Goal: Task Accomplishment & Management: Use online tool/utility

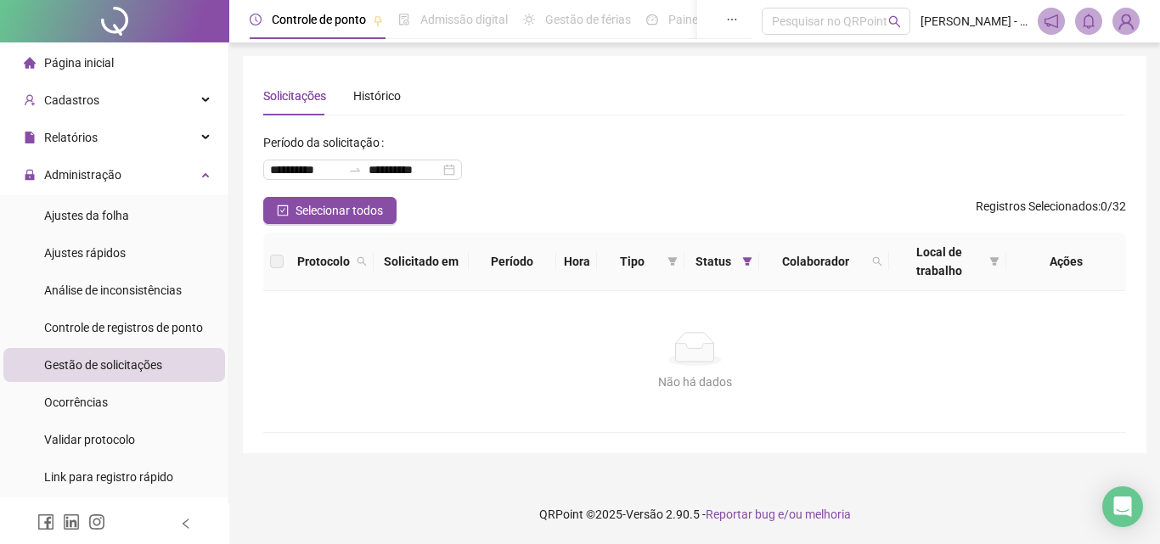
click at [189, 394] on li "Ocorrências" at bounding box center [114, 403] width 222 height 34
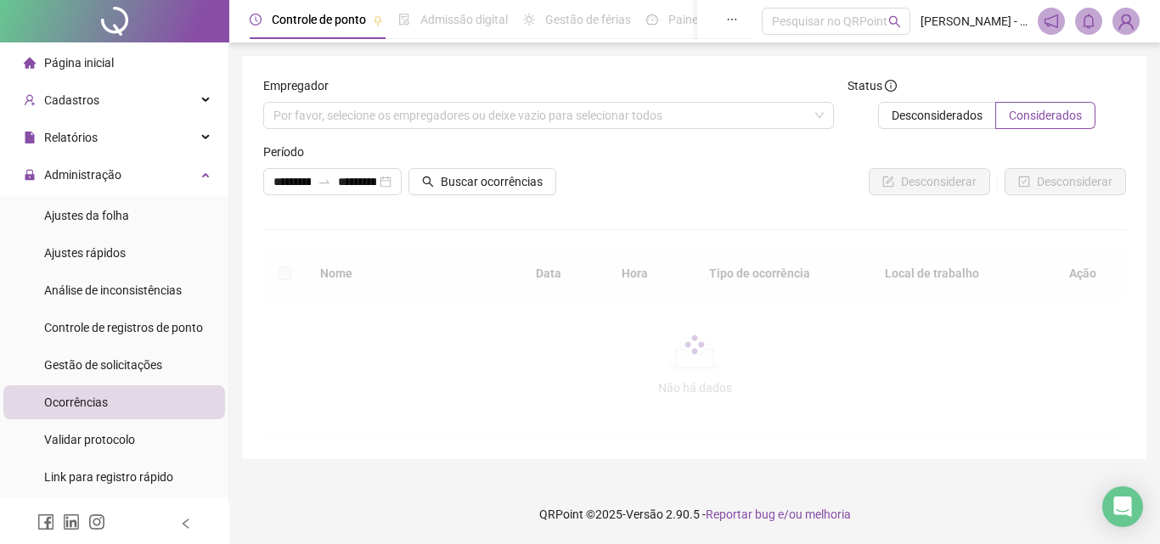
click at [526, 537] on footer "QRPoint © 2025 - Versão 2.90.5 - Reportar bug e/ou melhoria" at bounding box center [694, 514] width 931 height 59
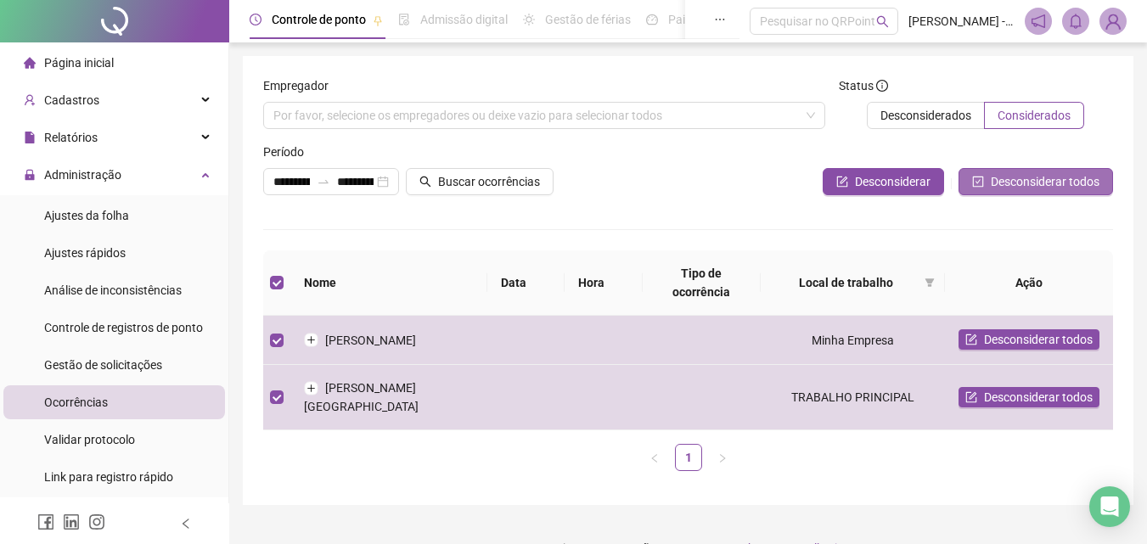
click at [980, 186] on icon "check-square" at bounding box center [978, 182] width 12 height 12
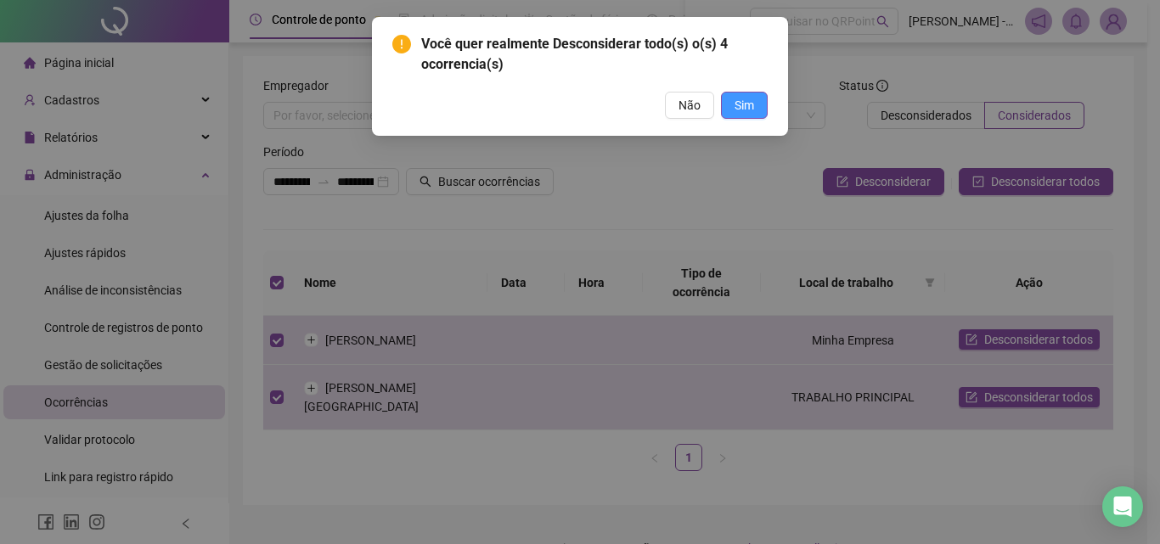
click at [744, 111] on span "Sim" at bounding box center [745, 105] width 20 height 19
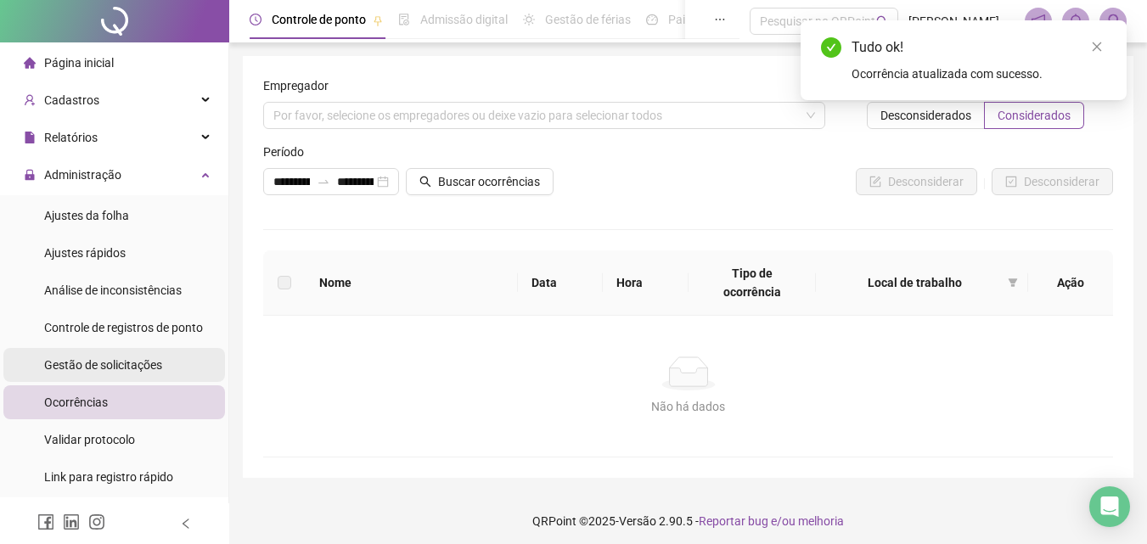
click at [171, 373] on li "Gestão de solicitações" at bounding box center [114, 365] width 222 height 34
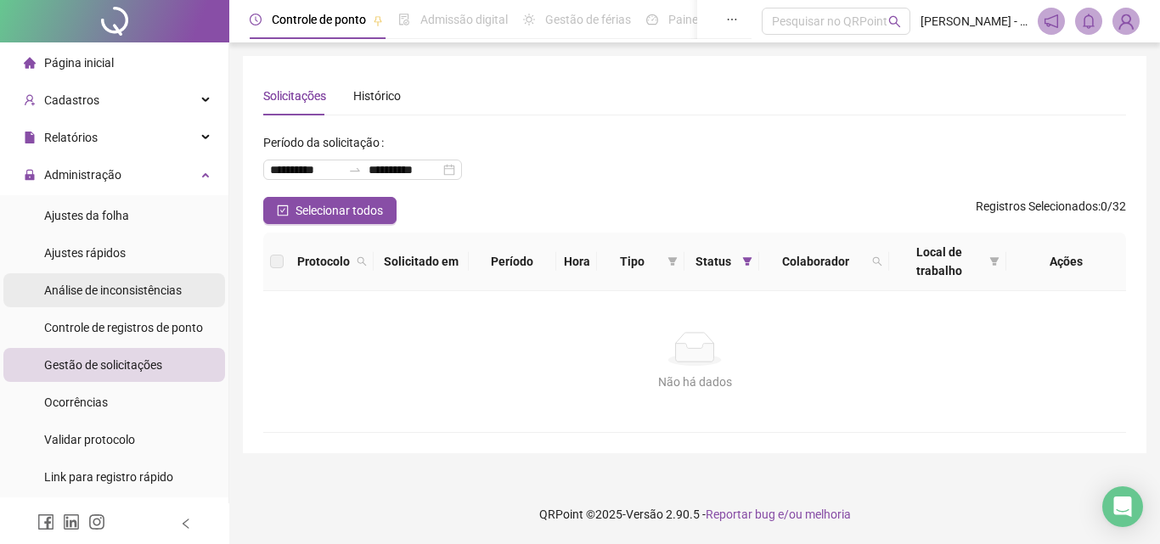
click at [150, 295] on span "Análise de inconsistências" at bounding box center [113, 291] width 138 height 14
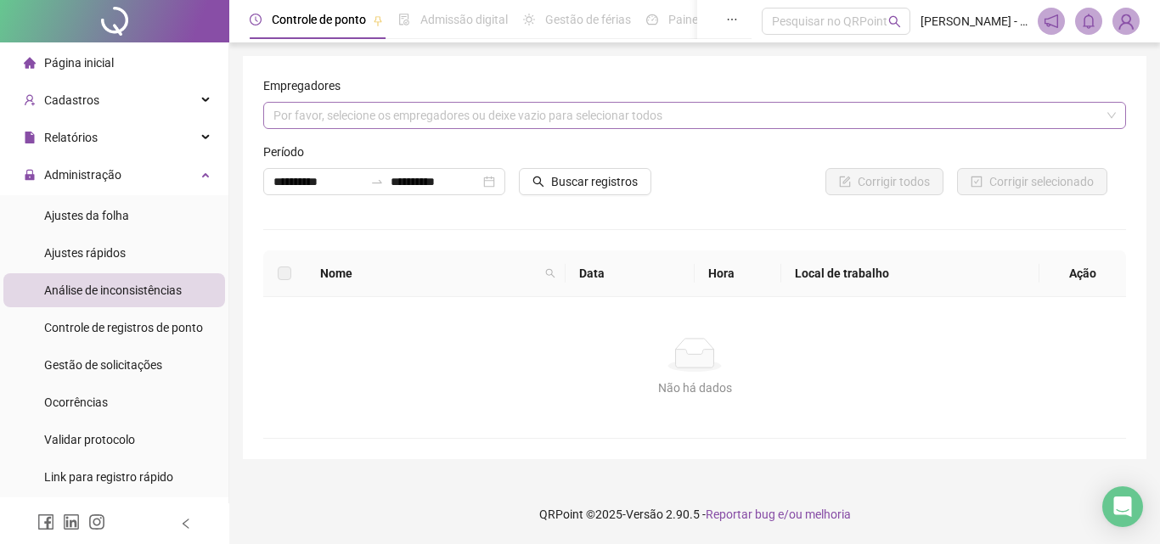
click at [391, 124] on div "Por favor, selecione os empregadores ou deixe vazio para selecionar todos" at bounding box center [694, 115] width 863 height 27
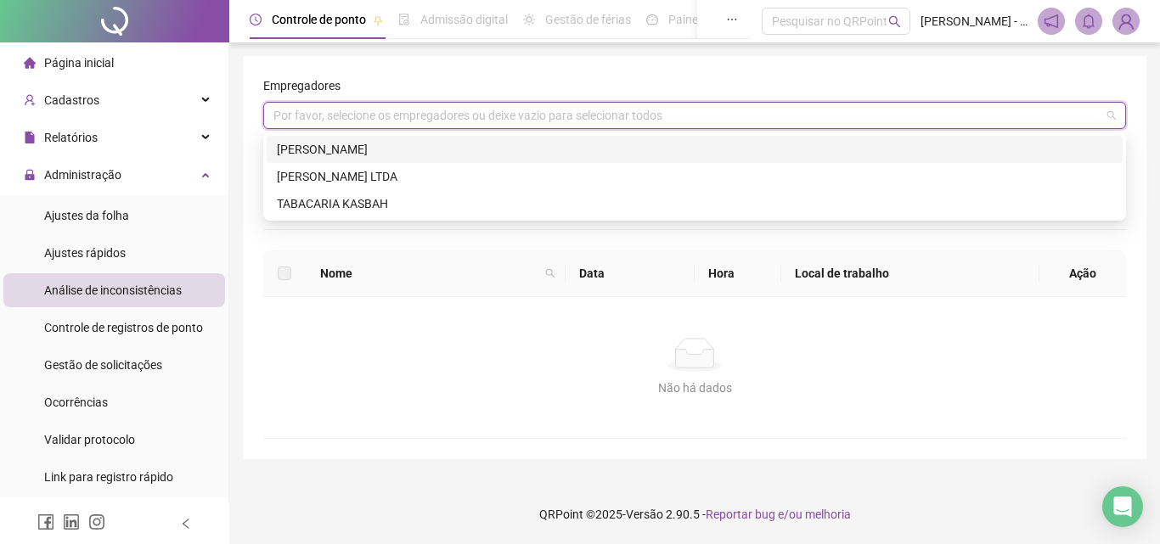
click at [402, 146] on div "[PERSON_NAME]" at bounding box center [695, 149] width 836 height 19
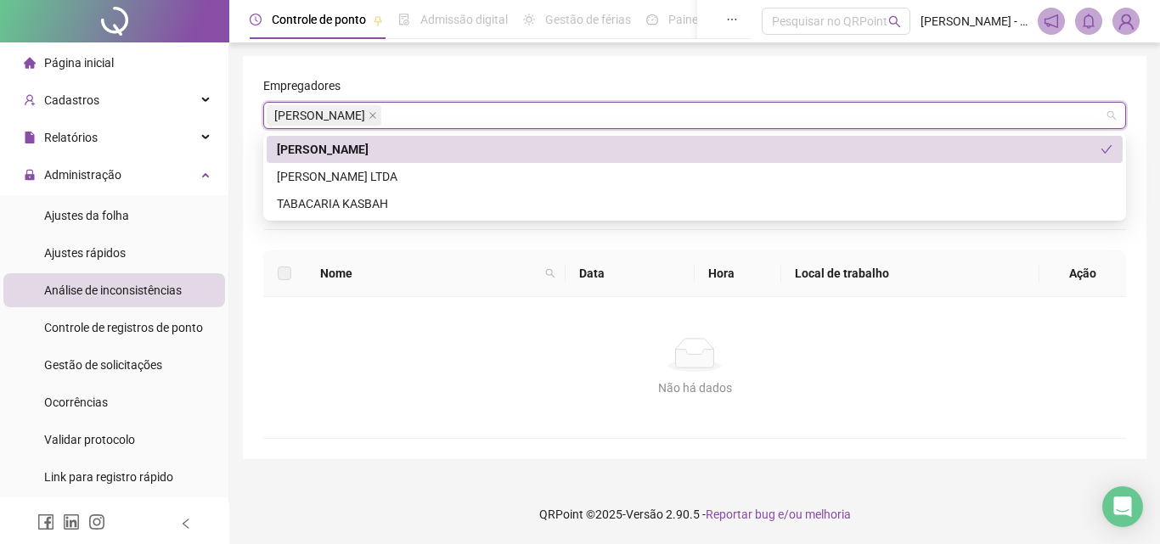
click at [408, 176] on div "[PERSON_NAME] LTDA" at bounding box center [695, 176] width 836 height 19
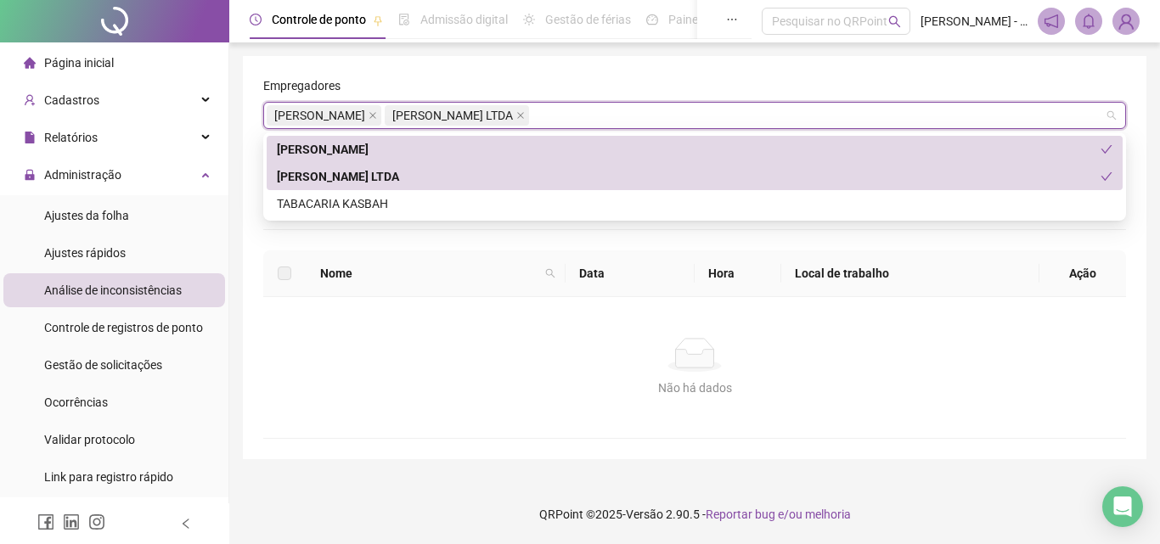
click at [449, 265] on span "Nome" at bounding box center [429, 273] width 218 height 19
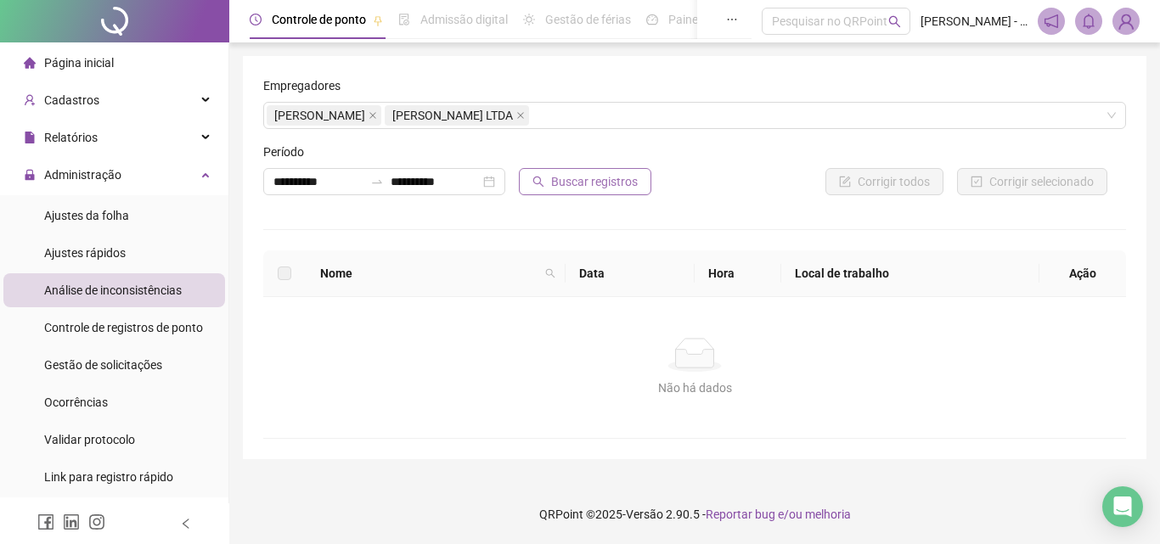
click at [537, 189] on button "Buscar registros" at bounding box center [585, 181] width 132 height 27
click at [113, 70] on li "Página inicial" at bounding box center [114, 63] width 222 height 34
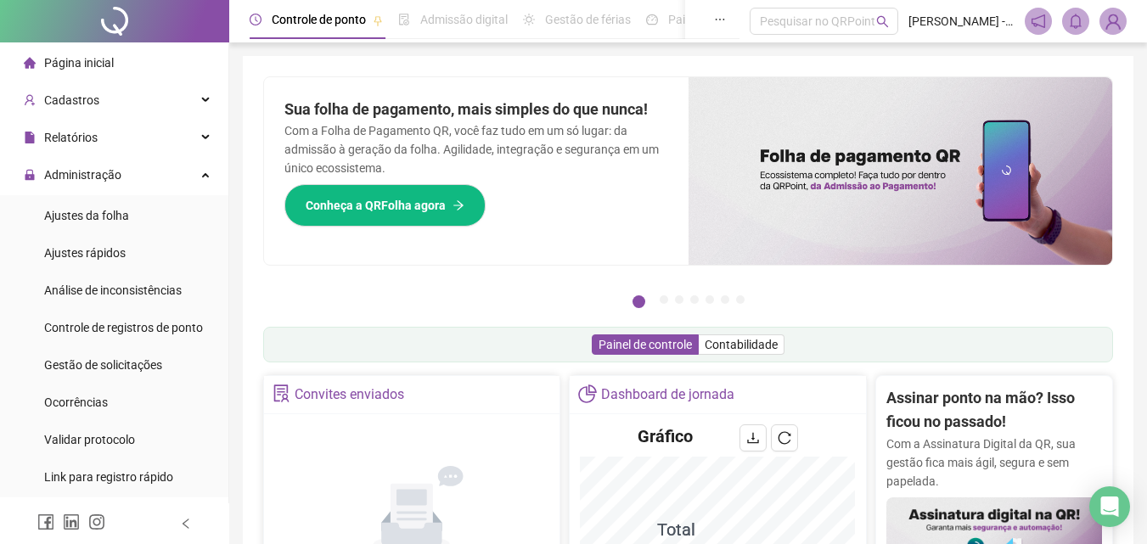
click at [114, 63] on li "Página inicial" at bounding box center [114, 63] width 222 height 34
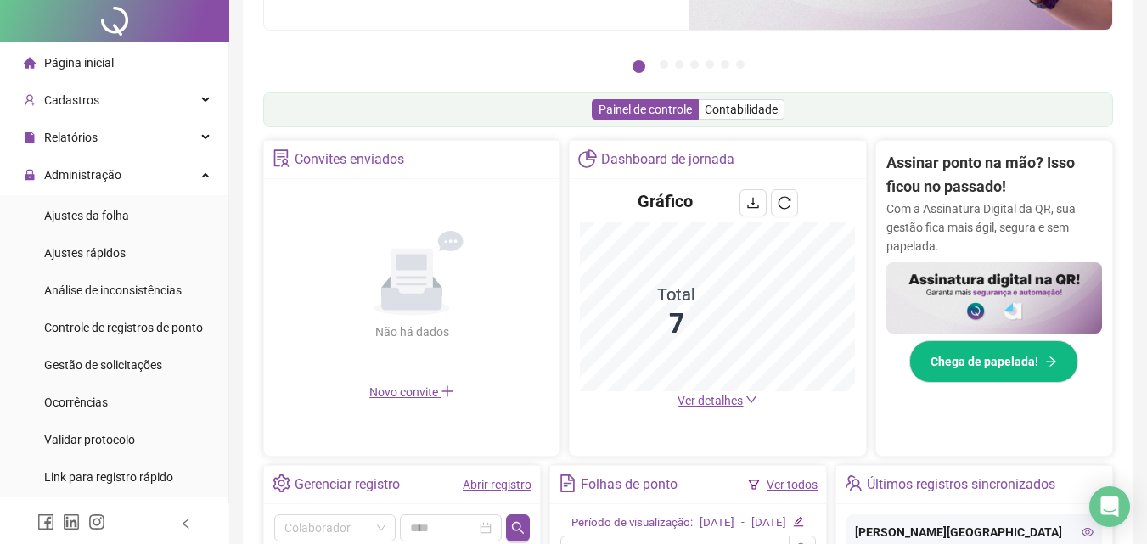
scroll to position [340, 0]
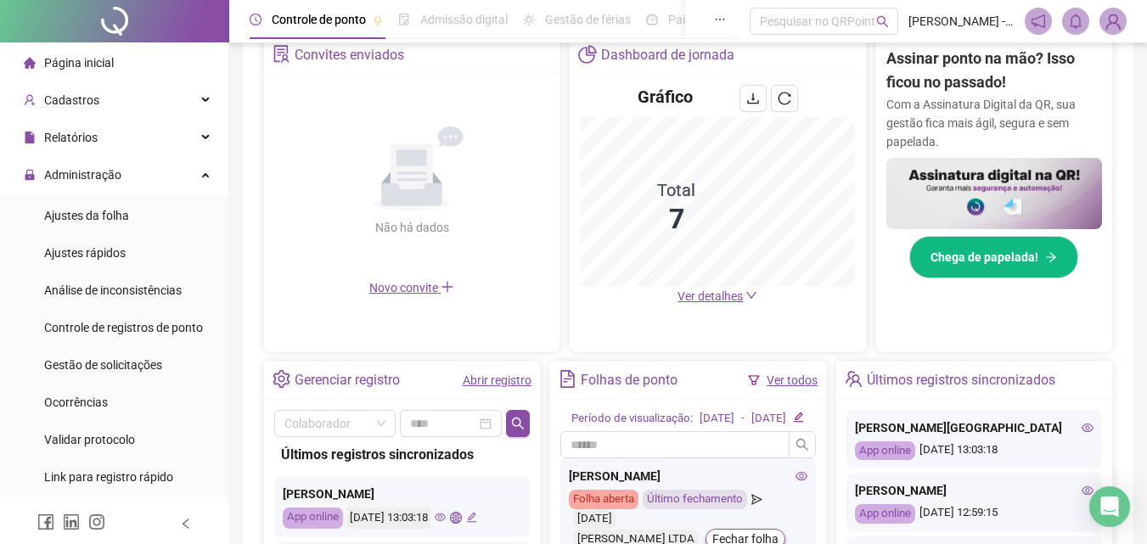
click at [183, 64] on li "Página inicial" at bounding box center [114, 63] width 222 height 34
click at [127, 67] on li "Página inicial" at bounding box center [114, 63] width 222 height 34
click at [154, 62] on li "Página inicial" at bounding box center [114, 63] width 222 height 34
click at [130, 48] on li "Página inicial" at bounding box center [114, 63] width 222 height 34
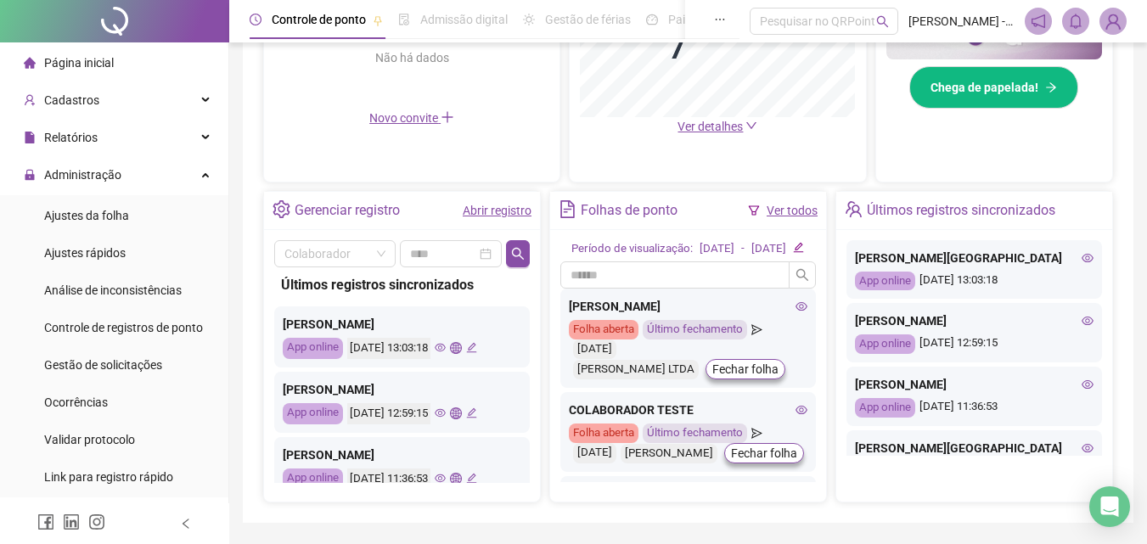
scroll to position [578, 0]
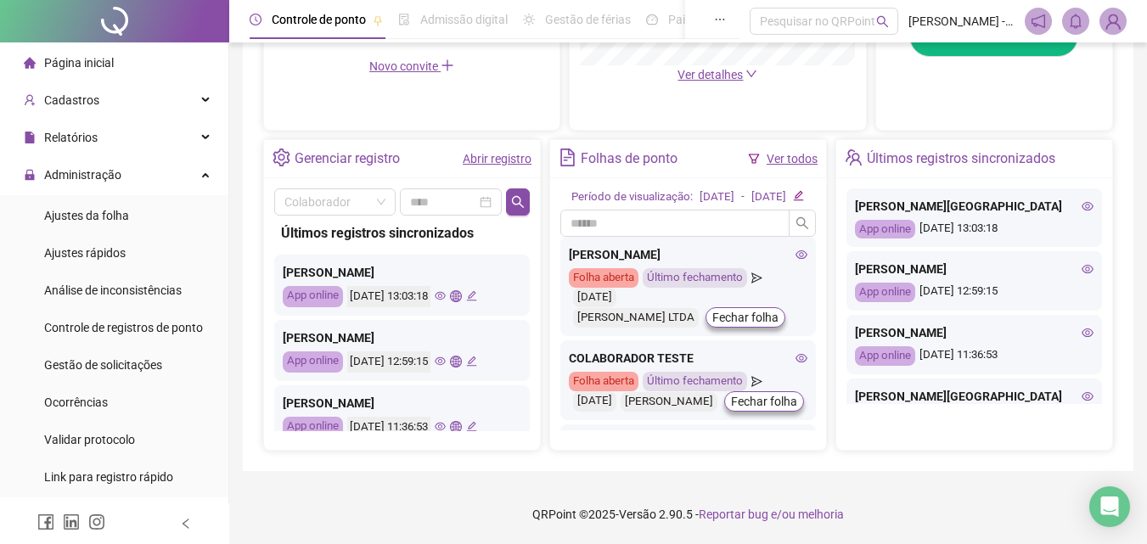
click at [80, 62] on span "Página inicial" at bounding box center [79, 63] width 70 height 14
click at [172, 57] on li "Página inicial" at bounding box center [114, 63] width 222 height 34
click at [127, 63] on li "Página inicial" at bounding box center [114, 63] width 222 height 34
click at [129, 53] on li "Página inicial" at bounding box center [114, 63] width 222 height 34
